Goal: Information Seeking & Learning: Learn about a topic

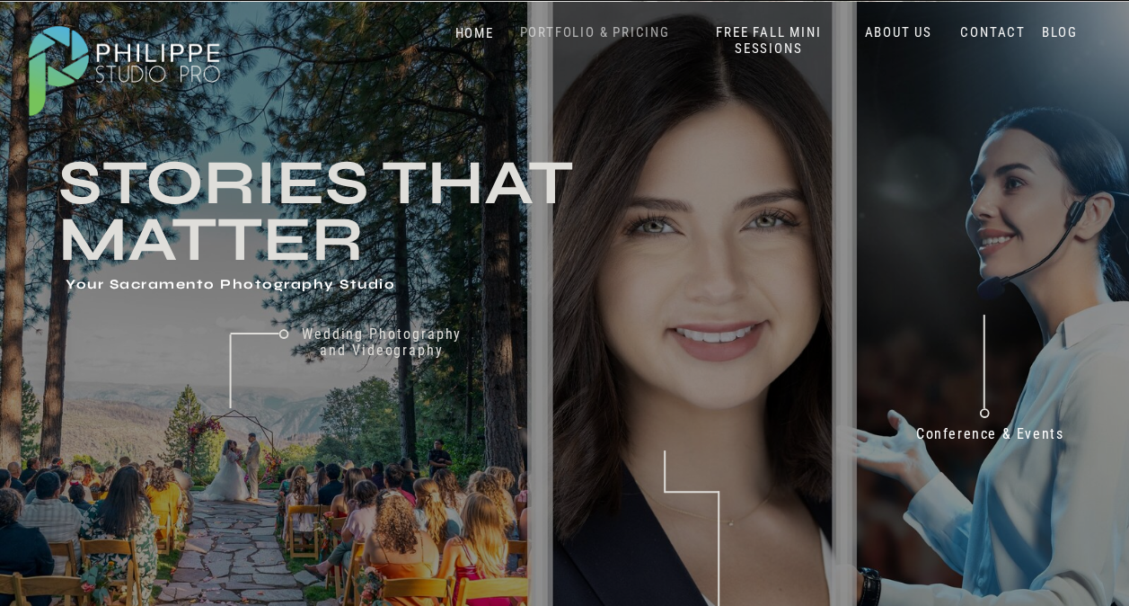
click at [625, 36] on nav "PORTFOLIO & PRICING" at bounding box center [595, 32] width 164 height 17
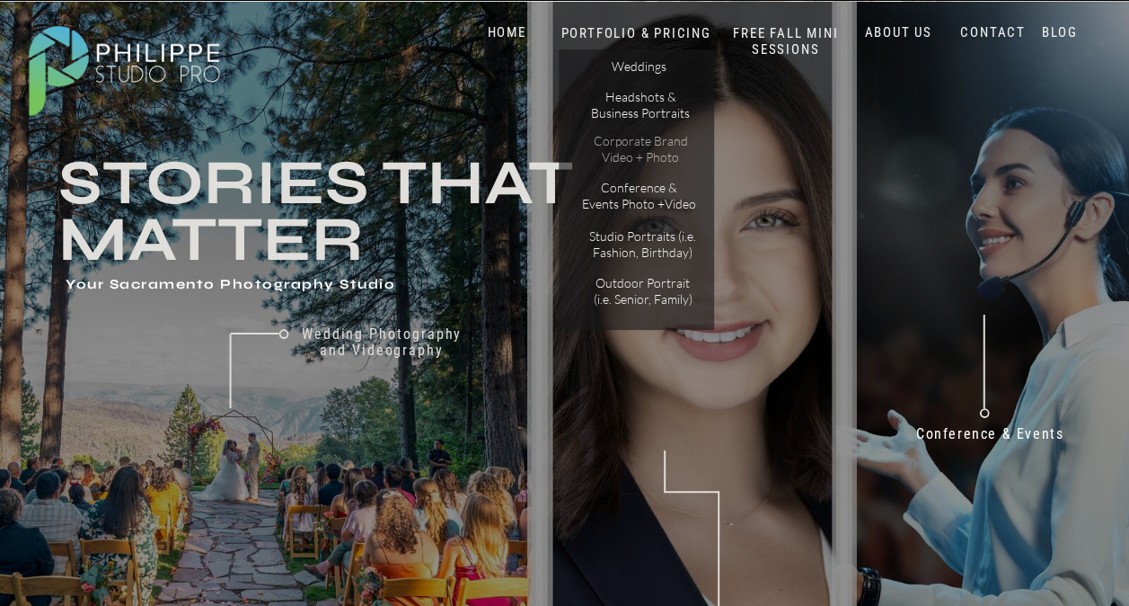
click at [669, 146] on p "Corporate Brand Video + Photo" at bounding box center [641, 148] width 102 height 31
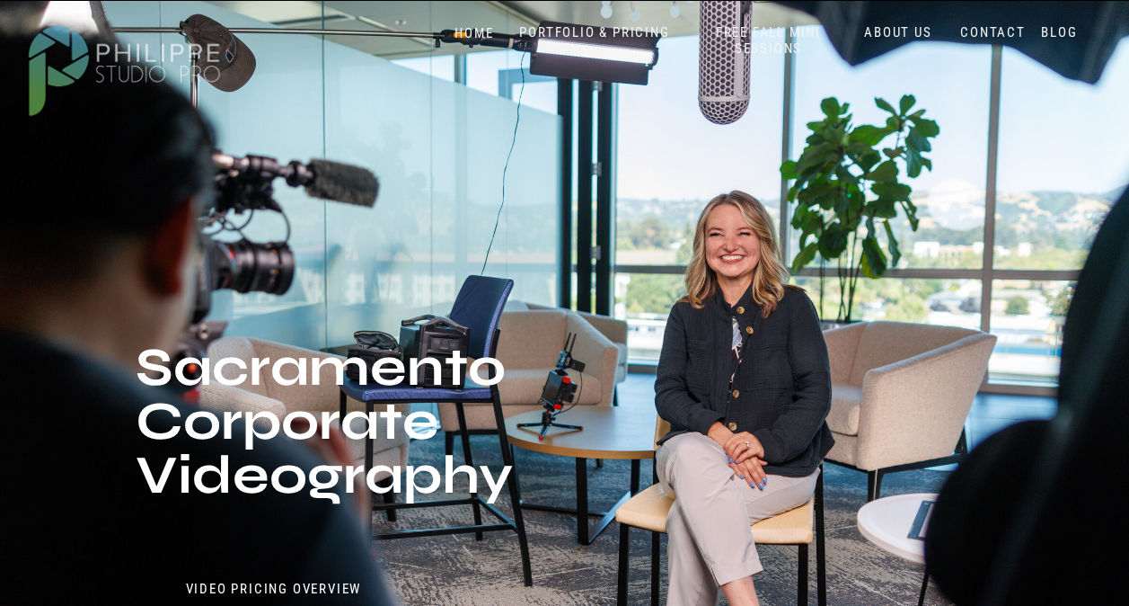
click at [669, 146] on div at bounding box center [563, 387] width 1132 height 772
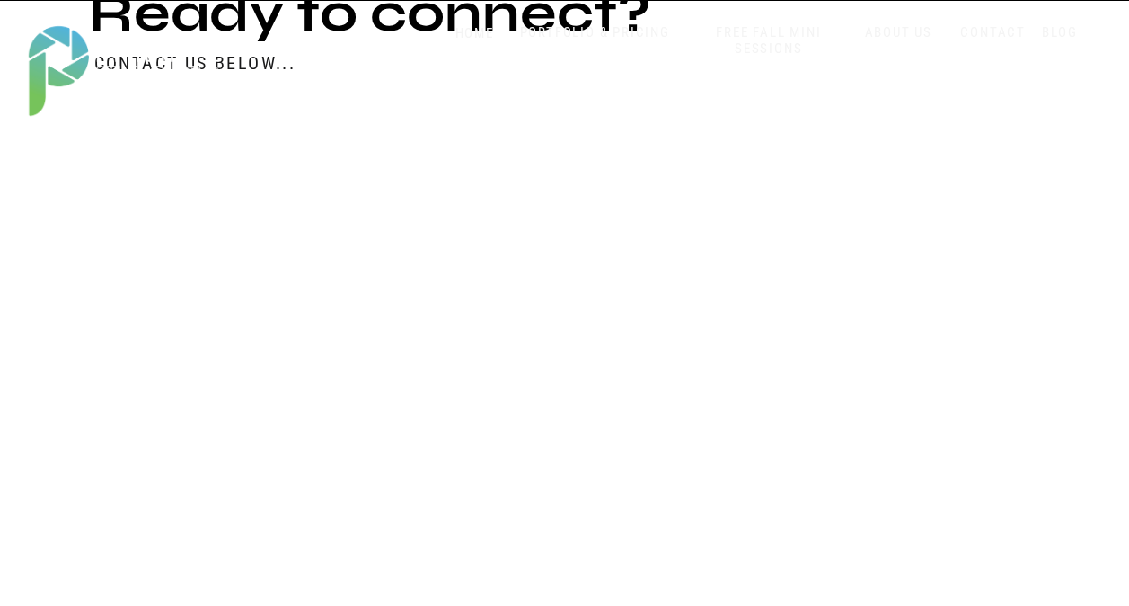
scroll to position [3863, 0]
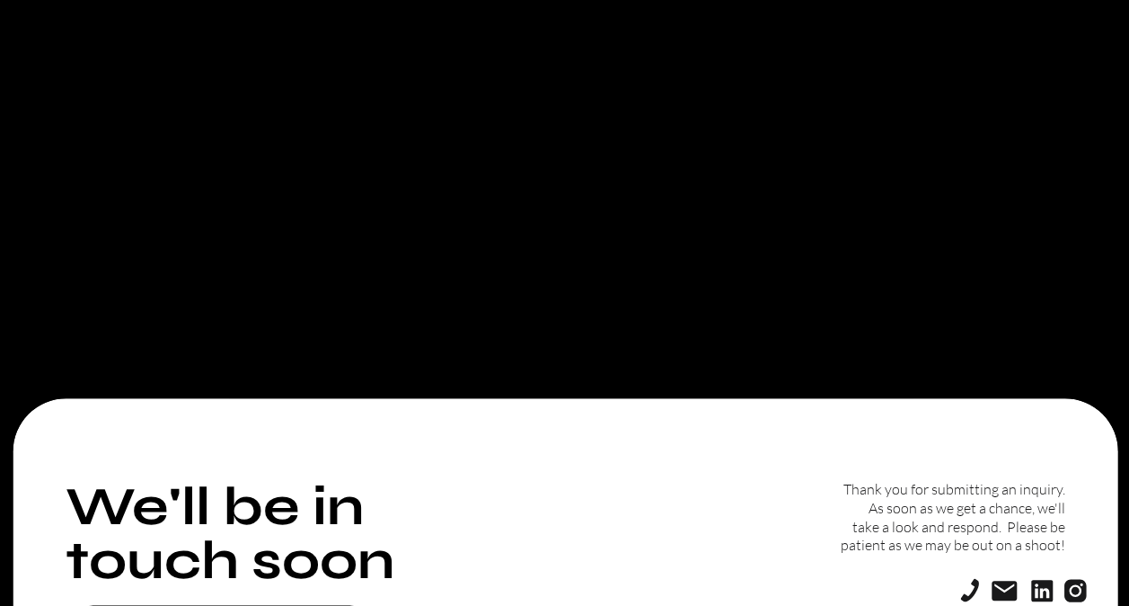
scroll to position [128, 0]
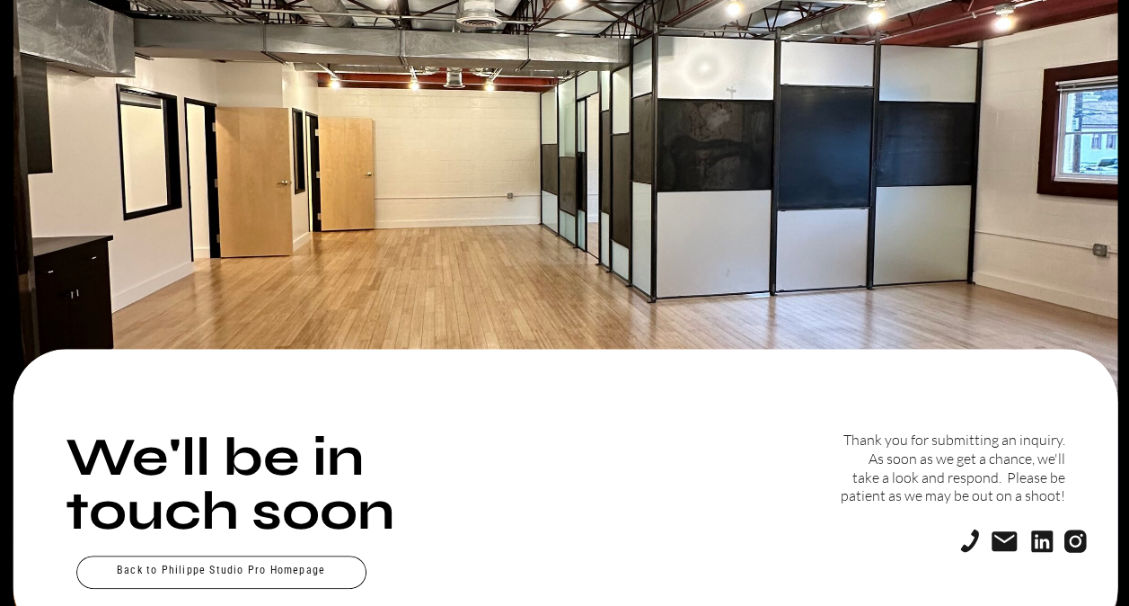
click at [261, 569] on div at bounding box center [221, 571] width 290 height 33
